Goal: Use online tool/utility: Use online tool/utility

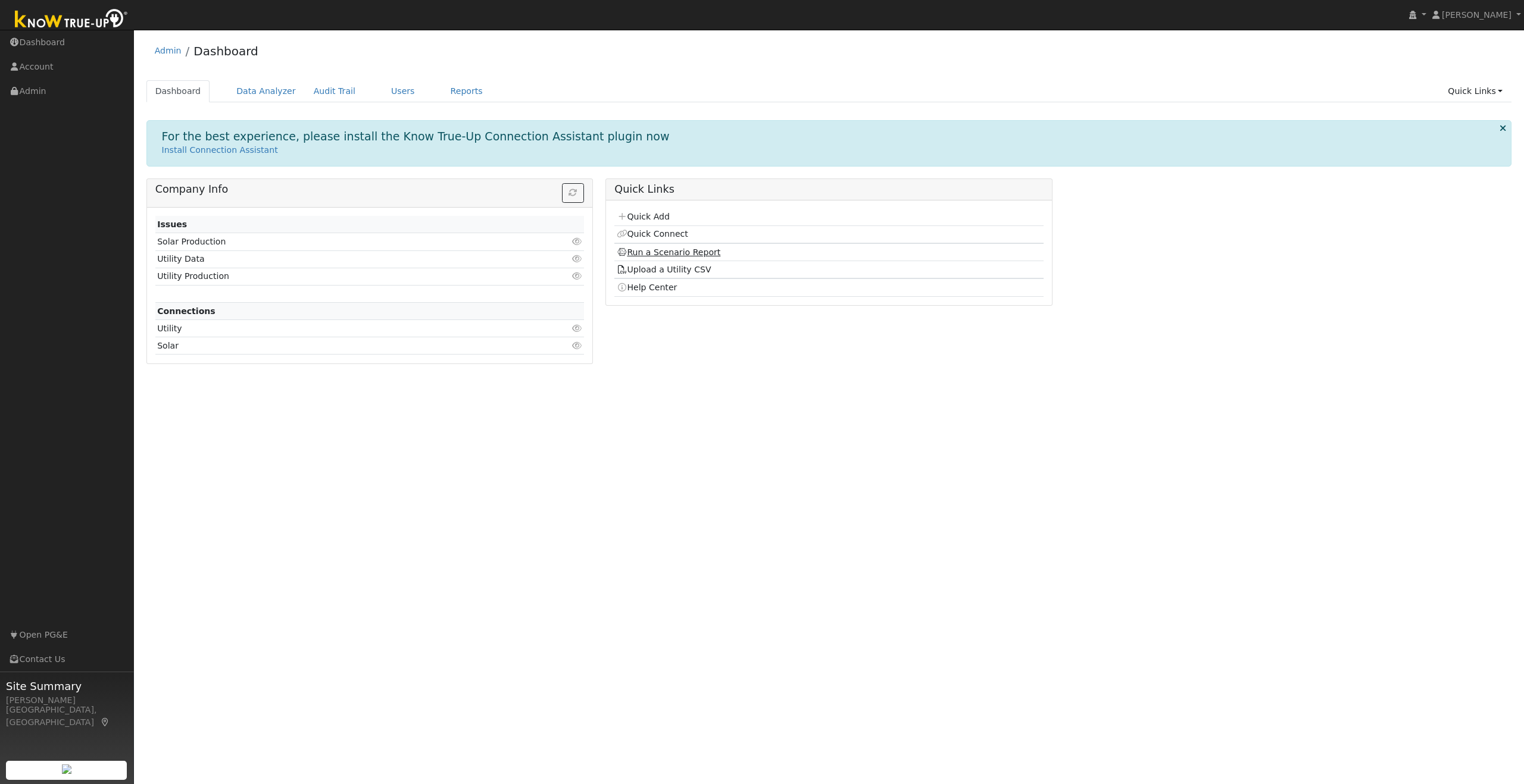
click at [671, 250] on link "Run a Scenario Report" at bounding box center [669, 252] width 104 height 9
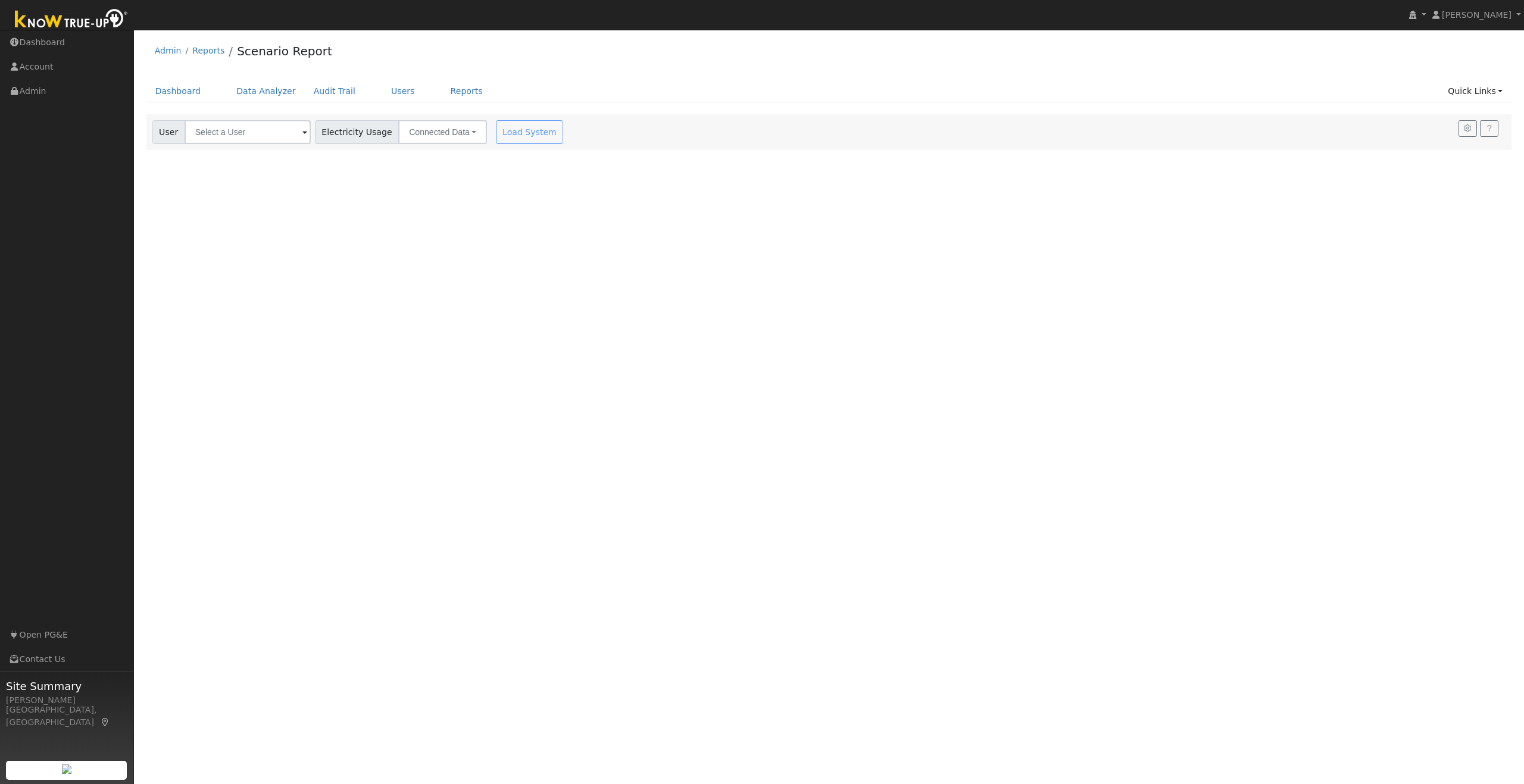
click at [302, 135] on span at bounding box center [305, 133] width 5 height 14
click at [277, 175] on div "[PERSON_NAME] [EMAIL_ADDRESS][PERSON_NAME][DOMAIN_NAME] [STREET_ADDRESS]" at bounding box center [324, 181] width 221 height 37
type input "[PERSON_NAME]"
click at [514, 134] on button "Load System" at bounding box center [530, 132] width 68 height 24
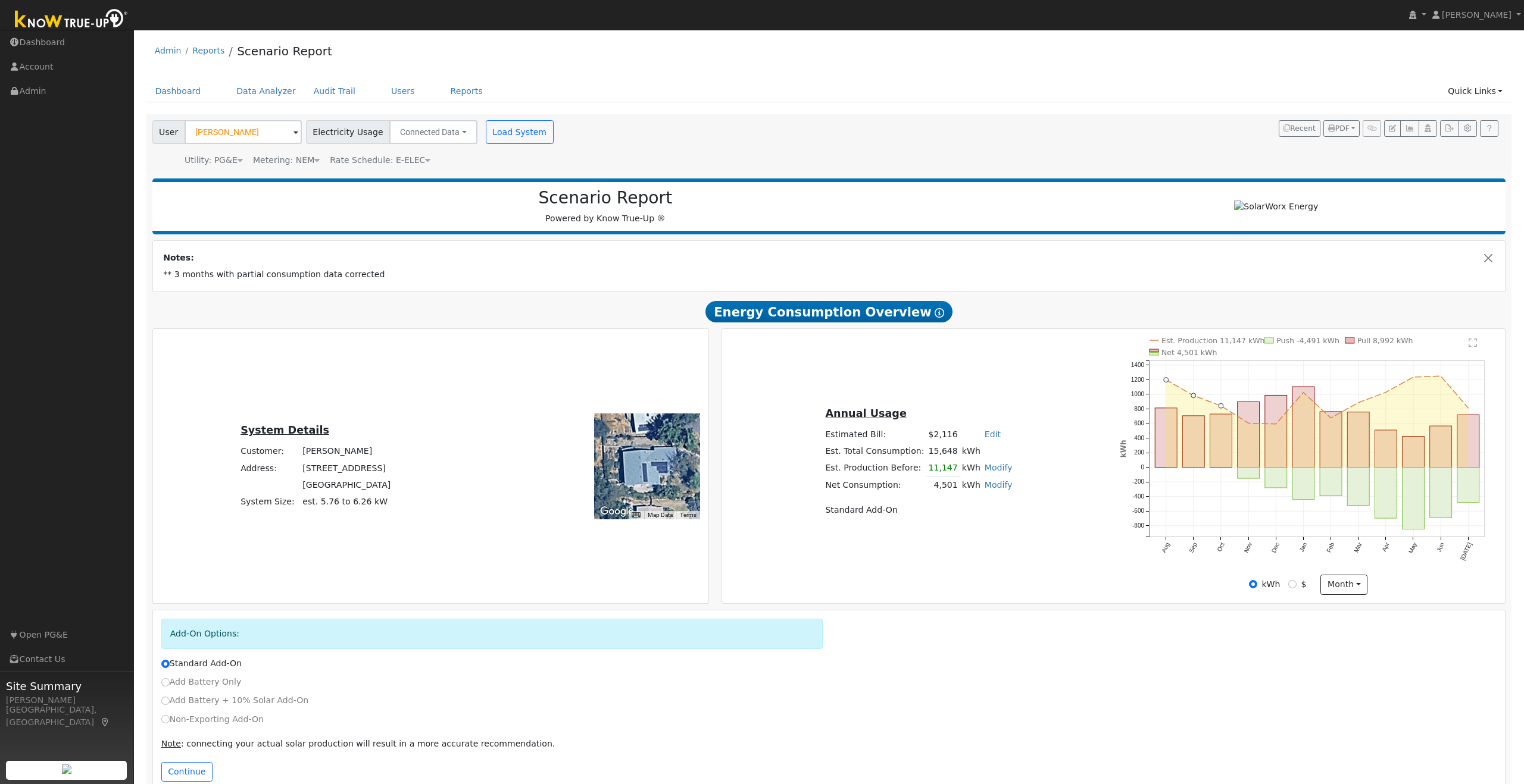
click at [807, 61] on div "Admin Reports Scenario Report" at bounding box center [829, 54] width 1366 height 37
